Goal: Task Accomplishment & Management: Manage account settings

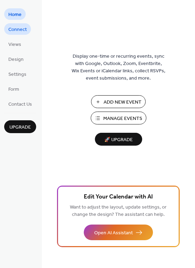
click at [15, 31] on span "Connect" at bounding box center [17, 29] width 18 height 7
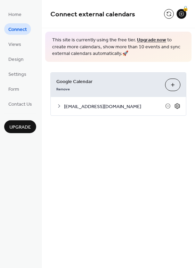
click at [176, 105] on icon at bounding box center [177, 106] width 6 height 6
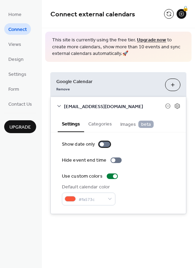
click at [107, 143] on div at bounding box center [104, 144] width 11 height 6
click at [105, 143] on div at bounding box center [107, 144] width 4 height 4
click at [115, 160] on div at bounding box center [116, 160] width 11 height 6
click at [107, 177] on div at bounding box center [112, 176] width 11 height 6
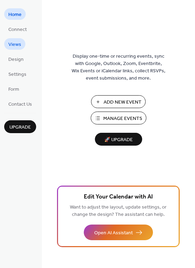
click at [13, 44] on span "Views" at bounding box center [14, 44] width 13 height 7
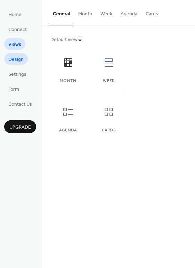
click at [15, 60] on span "Design" at bounding box center [15, 59] width 15 height 7
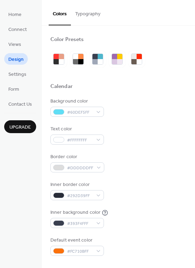
click at [15, 159] on div "Home Connect Views Design Settings Form Contact Us Upgrade" at bounding box center [21, 134] width 42 height 268
click at [14, 159] on div "Home Connect Views Design Settings Form Contact Us Upgrade" at bounding box center [21, 134] width 42 height 268
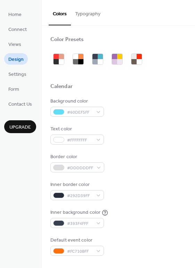
click at [14, 159] on div "Home Connect Views Design Settings Form Contact Us Upgrade" at bounding box center [21, 134] width 42 height 268
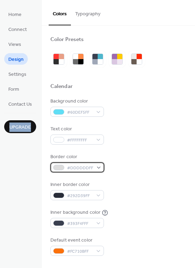
click at [59, 166] on div at bounding box center [58, 168] width 11 height 6
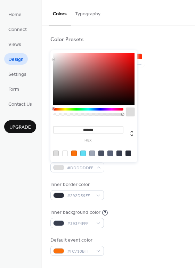
click at [64, 152] on div at bounding box center [65, 154] width 6 height 6
type input "*******"
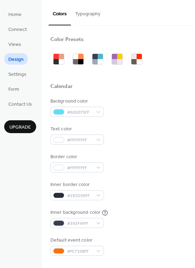
click at [157, 157] on div "Border color #FFFFFFFF" at bounding box center [118, 162] width 136 height 19
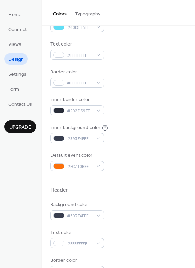
scroll to position [87, 0]
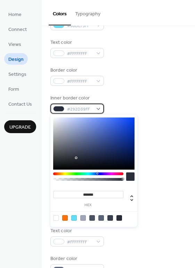
click at [70, 108] on span "#292D39FF" at bounding box center [80, 109] width 26 height 7
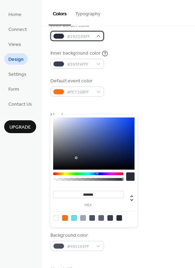
scroll to position [159, 0]
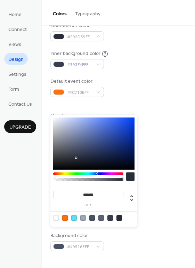
type input "*******"
click at [131, 121] on div "******* hex" at bounding box center [93, 171] width 87 height 112
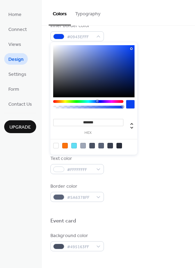
click at [129, 104] on div at bounding box center [130, 104] width 8 height 8
click at [49, 108] on div "Color Presets Calendar Background color #60DEF5FF Text color #FFFFFFFF Border c…" at bounding box center [118, 136] width 153 height 539
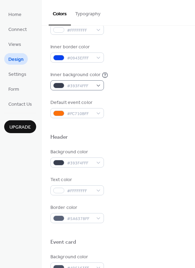
scroll to position [135, 0]
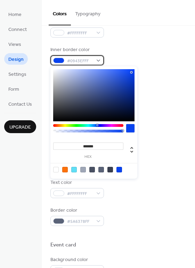
click at [58, 60] on div at bounding box center [58, 61] width 11 height 6
type input "*"
click at [54, 131] on div at bounding box center [88, 131] width 68 height 3
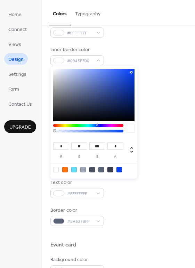
click at [132, 128] on div at bounding box center [130, 128] width 8 height 8
click at [151, 45] on div "Background color #60DEF5FF Text color #FFFFFFFF Border color #FFFFFFFF Inner bo…" at bounding box center [118, 42] width 136 height 158
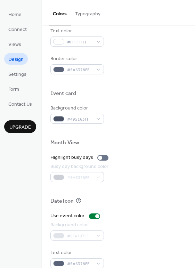
scroll to position [297, 0]
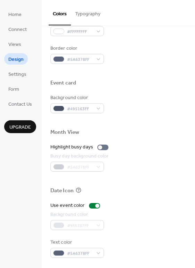
click at [66, 190] on div "Date Icon" at bounding box center [61, 190] width 23 height 7
click at [77, 190] on icon at bounding box center [79, 190] width 6 height 6
click at [37, 213] on div "Home Connect Views Design Settings Form Contact Us Upgrade" at bounding box center [21, 134] width 42 height 268
click at [37, 170] on div "Home Connect Views Design Settings Form Contact Us Upgrade" at bounding box center [21, 134] width 42 height 268
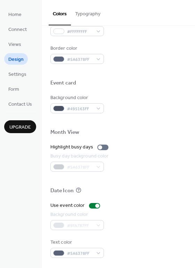
click at [37, 170] on div "Home Connect Views Design Settings Form Contact Us Upgrade" at bounding box center [21, 134] width 42 height 268
click at [84, 14] on button "Typography" at bounding box center [88, 12] width 34 height 25
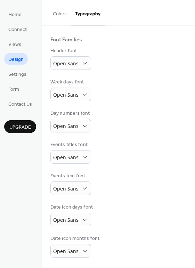
scroll to position [40, 0]
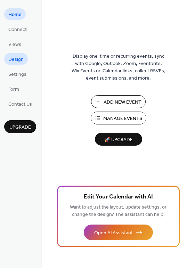
click at [17, 60] on span "Design" at bounding box center [15, 59] width 15 height 7
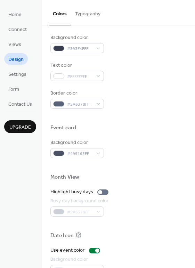
scroll to position [252, 0]
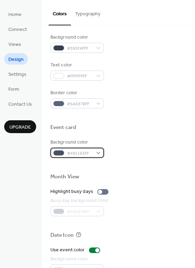
click at [58, 152] on div at bounding box center [58, 153] width 11 height 6
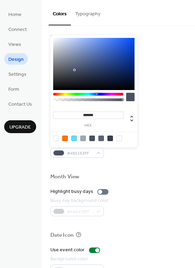
click at [55, 139] on div at bounding box center [56, 139] width 6 height 6
type input "*******"
click at [132, 95] on div at bounding box center [130, 97] width 8 height 8
click at [129, 97] on div at bounding box center [130, 97] width 8 height 8
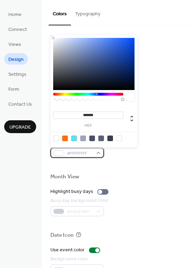
click at [58, 155] on div at bounding box center [58, 153] width 11 height 6
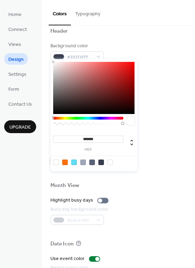
scroll to position [243, 0]
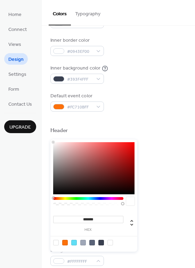
click at [43, 194] on div "Color Presets Calendar Background color #60DEF5FF Text color #FFFFFFFF Border c…" at bounding box center [118, 150] width 153 height 539
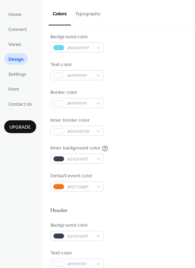
scroll to position [64, 0]
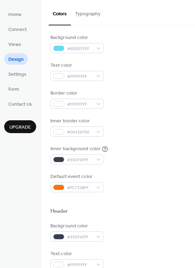
click at [79, 145] on div "Inner background color" at bounding box center [75, 148] width 50 height 7
click at [80, 145] on div "Inner background color" at bounding box center [75, 148] width 50 height 7
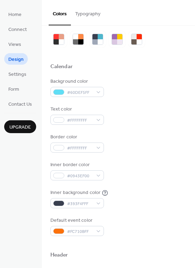
scroll to position [19, 0]
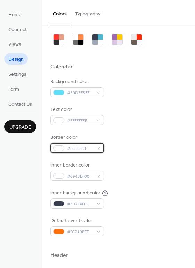
click at [80, 145] on span "#FFFFFFFF" at bounding box center [80, 148] width 26 height 7
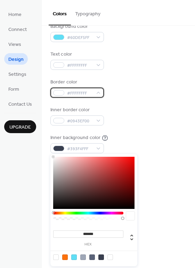
scroll to position [74, 0]
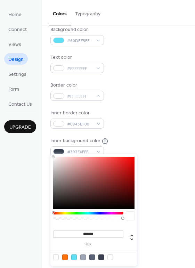
click at [145, 138] on div "Inner background color #393F4FFF" at bounding box center [118, 146] width 136 height 19
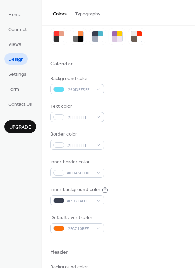
scroll to position [0, 0]
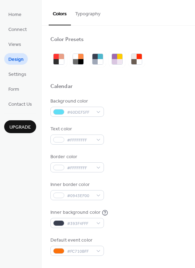
click at [145, 128] on div "Text color #FFFFFFFF" at bounding box center [118, 134] width 136 height 19
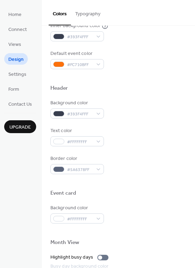
scroll to position [189, 0]
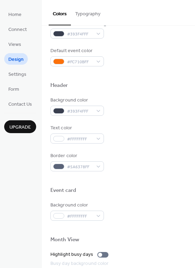
click at [147, 133] on div "Text color #FFFFFFFF" at bounding box center [118, 133] width 136 height 19
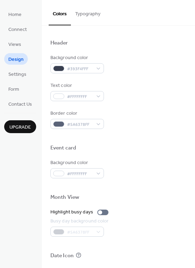
scroll to position [231, 0]
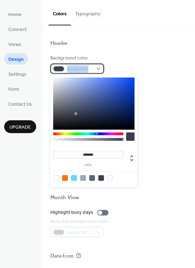
drag, startPoint x: 67, startPoint y: 69, endPoint x: 88, endPoint y: 69, distance: 20.9
click at [88, 69] on span "#393F4FFF" at bounding box center [80, 69] width 26 height 7
copy span "#393F4FFF"
click at [59, 68] on div at bounding box center [58, 69] width 11 height 6
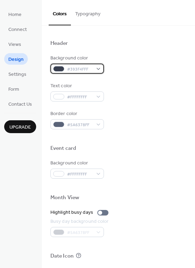
click at [58, 70] on div at bounding box center [58, 69] width 11 height 6
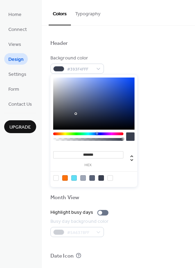
click at [56, 180] on div at bounding box center [56, 178] width 6 height 6
type input "*******"
click at [131, 88] on div at bounding box center [93, 104] width 81 height 52
click at [129, 137] on div at bounding box center [130, 136] width 8 height 8
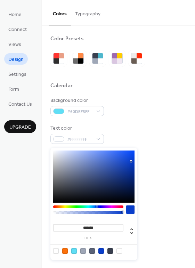
scroll to position [0, 0]
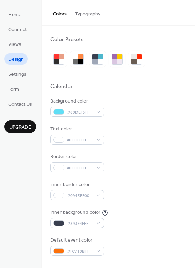
click at [65, 88] on div "Calendar" at bounding box center [61, 86] width 22 height 7
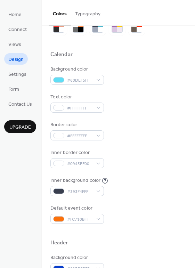
scroll to position [33, 0]
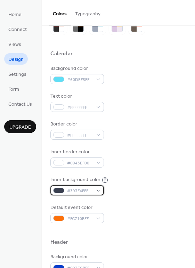
click at [57, 190] on div at bounding box center [58, 191] width 11 height 6
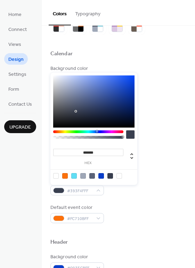
click at [130, 93] on div at bounding box center [93, 101] width 81 height 52
type input "*******"
click at [111, 80] on div at bounding box center [93, 101] width 81 height 52
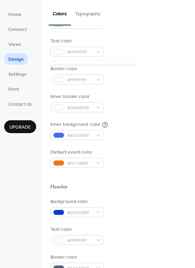
scroll to position [88, 0]
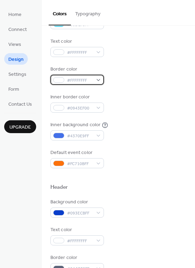
click at [58, 81] on div at bounding box center [58, 80] width 11 height 6
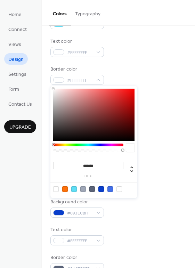
click at [57, 189] on div at bounding box center [56, 189] width 6 height 6
click at [129, 147] on div at bounding box center [130, 148] width 8 height 8
click at [82, 189] on div at bounding box center [83, 189] width 6 height 6
type input "*******"
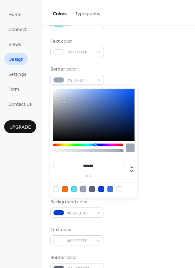
click at [82, 189] on div at bounding box center [83, 189] width 6 height 6
click at [131, 147] on div at bounding box center [130, 148] width 8 height 8
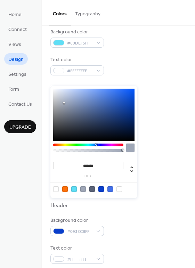
scroll to position [69, 0]
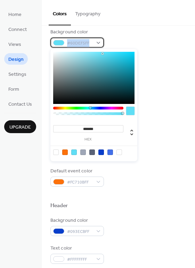
drag, startPoint x: 67, startPoint y: 43, endPoint x: 89, endPoint y: 42, distance: 21.6
click at [89, 42] on span "#60DEF5FF" at bounding box center [80, 43] width 26 height 7
copy span "#60DEF5FF"
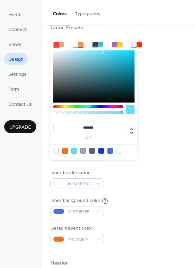
scroll to position [0, 0]
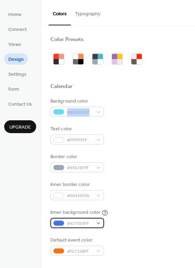
click at [68, 223] on span "#4370E9FF" at bounding box center [80, 223] width 26 height 7
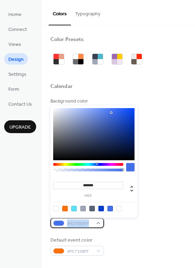
drag, startPoint x: 66, startPoint y: 223, endPoint x: 91, endPoint y: 222, distance: 24.7
click at [91, 222] on div "#4370E9FF" at bounding box center [77, 223] width 54 height 10
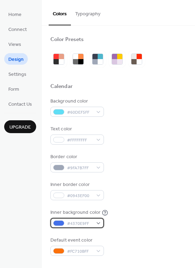
click at [99, 223] on div "#4370E9FF" at bounding box center [77, 223] width 54 height 10
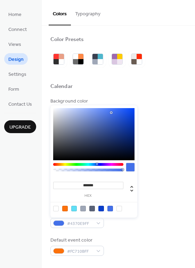
drag, startPoint x: 79, startPoint y: 185, endPoint x: 126, endPoint y: 184, distance: 46.6
click at [126, 184] on div "******* hex" at bounding box center [93, 186] width 81 height 23
paste input "**"
type input "*********"
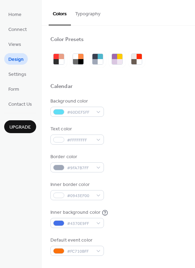
click at [149, 192] on div "Inner border color #0943EF00" at bounding box center [118, 190] width 136 height 19
click at [58, 169] on div at bounding box center [58, 168] width 11 height 6
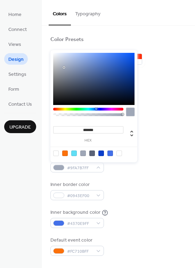
click at [65, 152] on div at bounding box center [65, 154] width 6 height 6
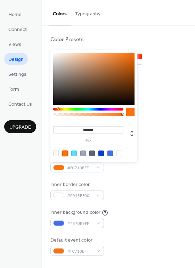
click at [131, 114] on div at bounding box center [130, 112] width 8 height 8
click at [73, 153] on div at bounding box center [74, 154] width 6 height 6
type input "*******"
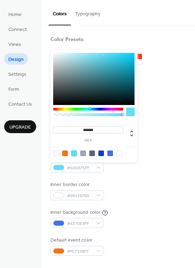
click at [130, 113] on div at bounding box center [130, 112] width 8 height 8
click at [61, 223] on div at bounding box center [58, 223] width 11 height 6
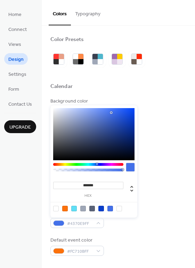
click at [73, 208] on div at bounding box center [74, 209] width 6 height 6
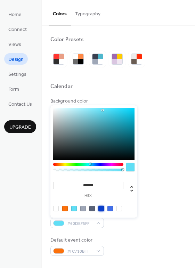
click at [102, 209] on div at bounding box center [101, 209] width 6 height 6
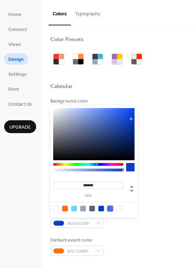
click at [111, 208] on div at bounding box center [110, 209] width 6 height 6
click at [55, 210] on div at bounding box center [56, 209] width 6 height 6
type input "*******"
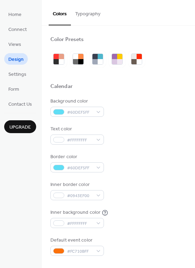
click at [90, 14] on button "Typography" at bounding box center [88, 12] width 34 height 25
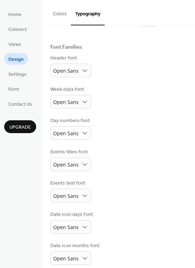
scroll to position [40, 0]
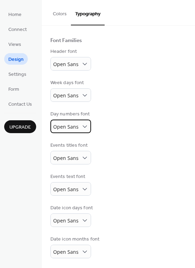
click at [75, 127] on span "Open Sans" at bounding box center [65, 126] width 25 height 7
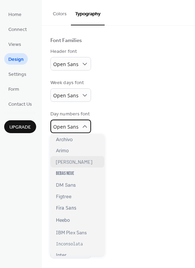
scroll to position [40, 0]
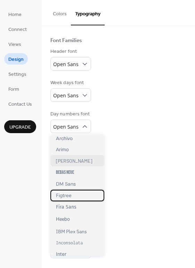
click at [71, 195] on span "Figtree" at bounding box center [64, 196] width 16 height 6
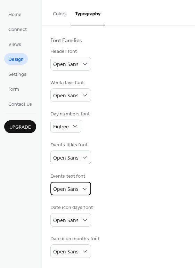
click at [67, 189] on span "Open Sans" at bounding box center [65, 189] width 25 height 7
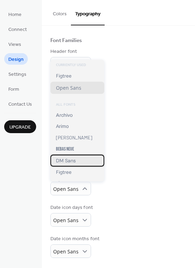
click at [56, 163] on span "DM Sans" at bounding box center [66, 160] width 20 height 6
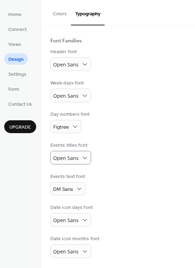
scroll to position [0, 0]
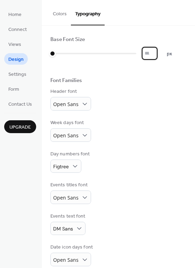
drag, startPoint x: 150, startPoint y: 54, endPoint x: 143, endPoint y: 54, distance: 7.7
click at [143, 54] on input "*" at bounding box center [150, 53] width 16 height 13
type input "**"
click at [156, 103] on div "Header font Open Sans" at bounding box center [118, 99] width 136 height 23
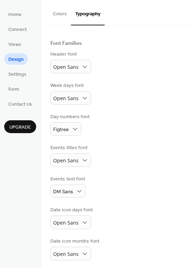
scroll to position [40, 0]
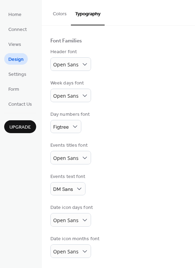
click at [59, 15] on button "Colors" at bounding box center [60, 12] width 22 height 25
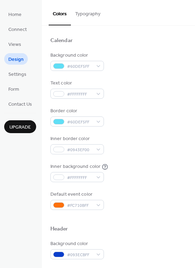
scroll to position [47, 0]
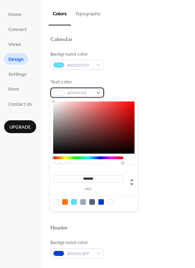
click at [72, 91] on span "#FFFFFFFF" at bounding box center [80, 93] width 26 height 7
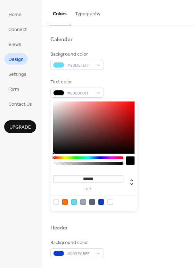
click at [133, 154] on div at bounding box center [93, 127] width 81 height 52
click at [131, 162] on div at bounding box center [130, 160] width 8 height 8
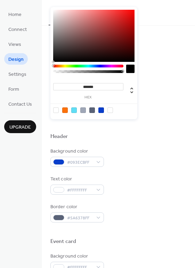
scroll to position [139, 0]
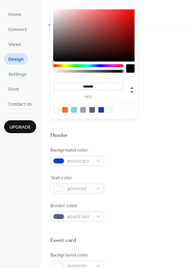
click at [108, 111] on div at bounding box center [110, 110] width 6 height 6
type input "*"
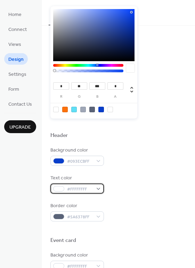
click at [59, 188] on div at bounding box center [58, 189] width 11 height 6
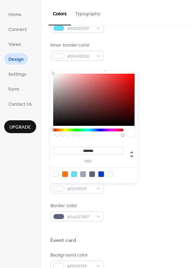
click at [133, 124] on div at bounding box center [93, 100] width 81 height 52
type input "*******"
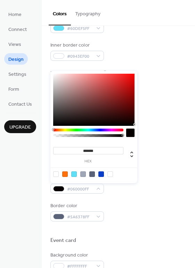
click at [129, 134] on div at bounding box center [130, 133] width 8 height 8
click at [130, 134] on div at bounding box center [130, 133] width 8 height 8
click at [130, 135] on div at bounding box center [130, 133] width 8 height 8
click at [132, 132] on div at bounding box center [130, 133] width 8 height 8
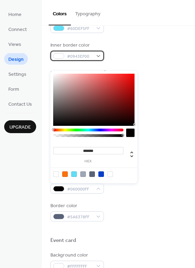
click at [73, 56] on span "#0943EF00" at bounding box center [80, 56] width 26 height 7
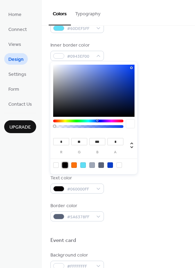
click at [63, 165] on div at bounding box center [65, 165] width 6 height 6
type input "*"
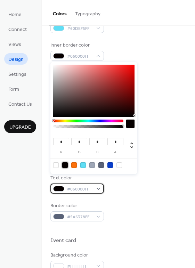
click at [78, 188] on span "#060000FF" at bounding box center [80, 189] width 26 height 7
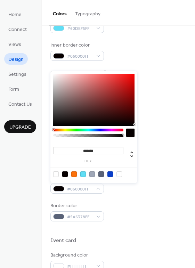
click at [64, 174] on div at bounding box center [65, 174] width 6 height 6
click at [129, 129] on div at bounding box center [130, 133] width 8 height 8
click at [148, 178] on div "Text color #060000FF" at bounding box center [118, 183] width 136 height 19
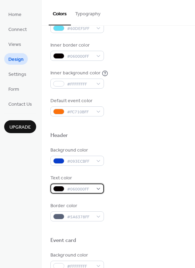
click at [63, 189] on div at bounding box center [58, 189] width 11 height 6
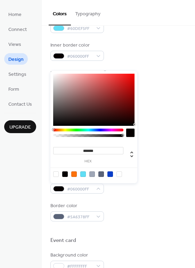
click at [58, 175] on div at bounding box center [56, 174] width 6 height 6
type input "*******"
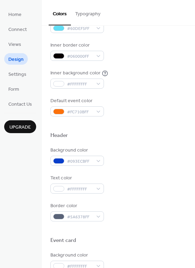
click at [155, 172] on div "Background color #093ECBFF Text color #FFFFFFFF Border color #5A6378FF" at bounding box center [118, 184] width 136 height 75
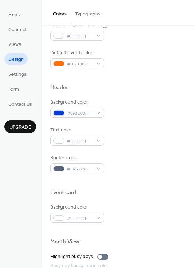
scroll to position [189, 0]
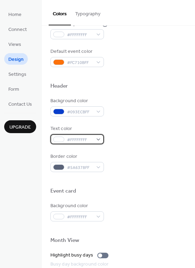
click at [69, 136] on span "#FFFFFFFF" at bounding box center [80, 139] width 26 height 7
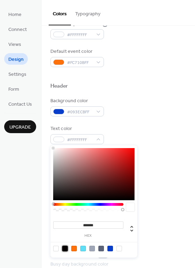
click at [64, 250] on div at bounding box center [65, 249] width 6 height 6
type input "*******"
click at [130, 209] on div at bounding box center [130, 207] width 8 height 8
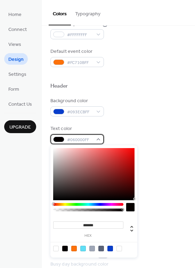
click at [58, 138] on div at bounding box center [58, 140] width 11 height 6
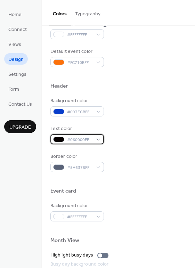
click at [58, 138] on div at bounding box center [58, 140] width 11 height 6
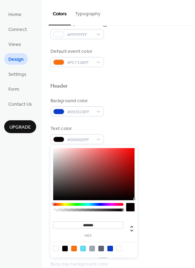
click at [57, 248] on div at bounding box center [56, 249] width 6 height 6
type input "*******"
click at [131, 205] on div at bounding box center [130, 207] width 8 height 8
click at [179, 147] on div "Background color #093ECBFF Text color #FFFFFFFF Border color #5A6378FF" at bounding box center [118, 134] width 136 height 75
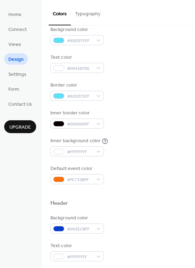
scroll to position [63, 0]
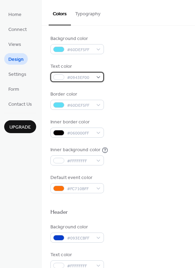
click at [59, 76] on div at bounding box center [58, 77] width 11 height 6
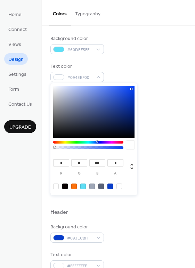
click at [64, 186] on div at bounding box center [65, 187] width 6 height 6
type input "*"
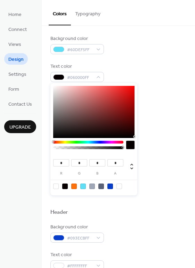
click at [130, 144] on div at bounding box center [130, 145] width 8 height 8
click at [159, 157] on div "Inner background color #FFFFFFFF" at bounding box center [118, 155] width 136 height 19
